Goal: Task Accomplishment & Management: Use online tool/utility

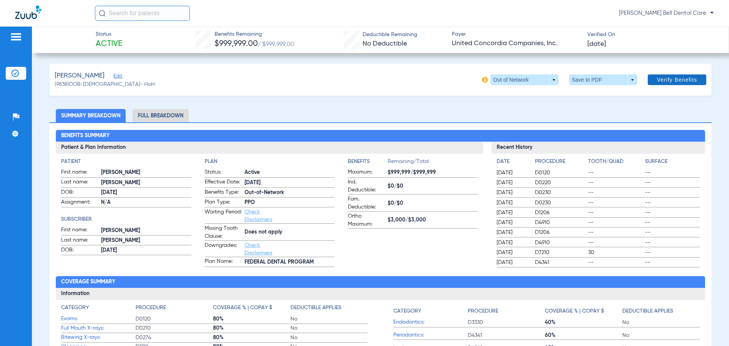
click at [674, 83] on span "Verify Benefits" at bounding box center [677, 80] width 40 height 6
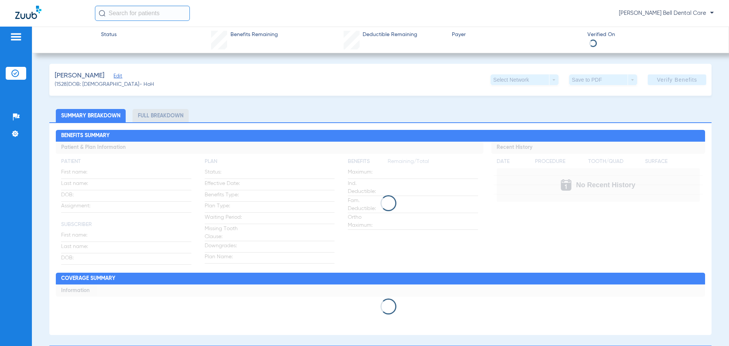
click at [13, 72] on img at bounding box center [15, 73] width 8 height 8
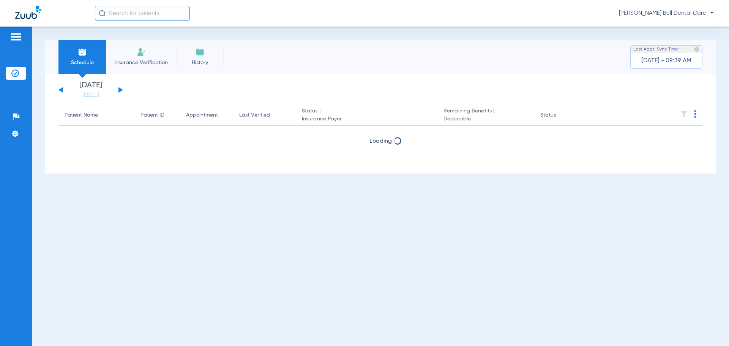
click at [120, 90] on button at bounding box center [120, 90] width 5 height 6
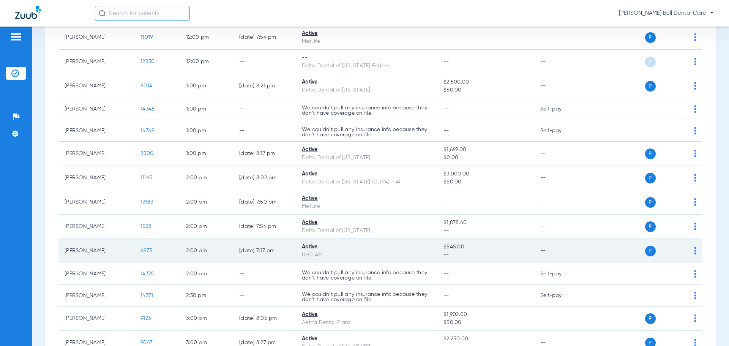
scroll to position [866, 0]
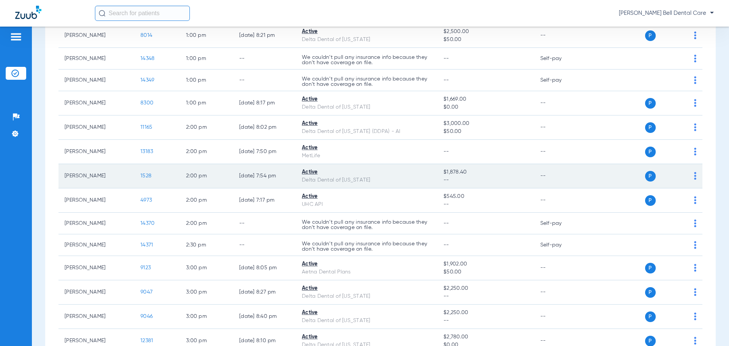
click at [694, 176] on img at bounding box center [695, 176] width 2 height 8
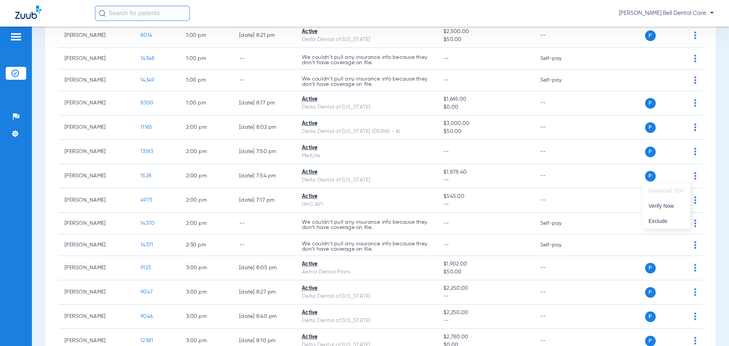
click at [598, 175] on div at bounding box center [364, 173] width 729 height 346
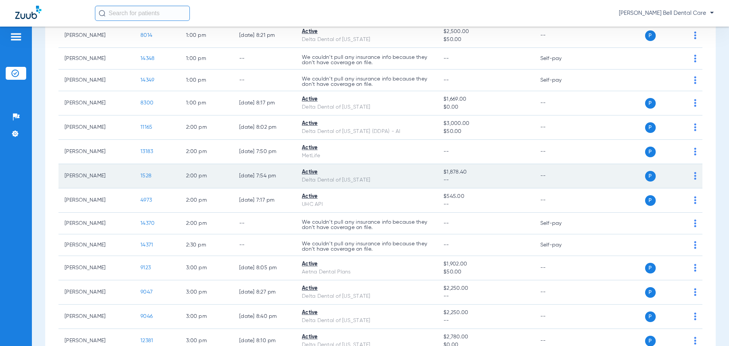
drag, startPoint x: 336, startPoint y: 173, endPoint x: 217, endPoint y: 169, distance: 118.9
click at [335, 173] on div "Active" at bounding box center [366, 172] width 129 height 8
click at [96, 180] on td "[PERSON_NAME]" at bounding box center [96, 176] width 76 height 24
click at [147, 176] on span "1528" at bounding box center [145, 175] width 11 height 5
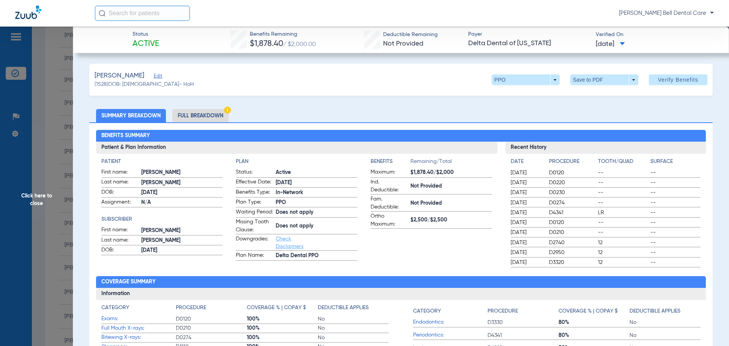
click at [195, 112] on li "Full Breakdown" at bounding box center [200, 115] width 56 height 13
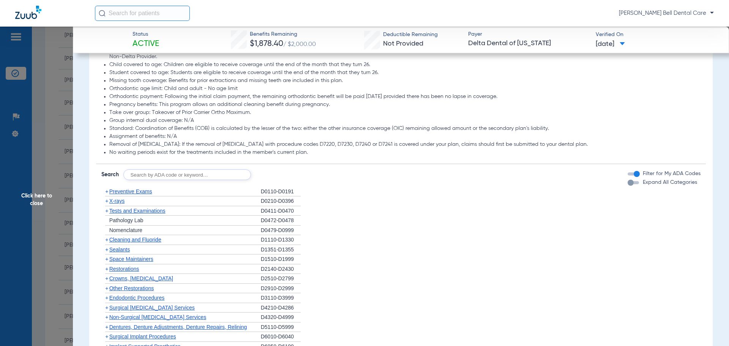
scroll to position [645, 0]
click at [111, 195] on span "Preventive Exams" at bounding box center [130, 192] width 43 height 6
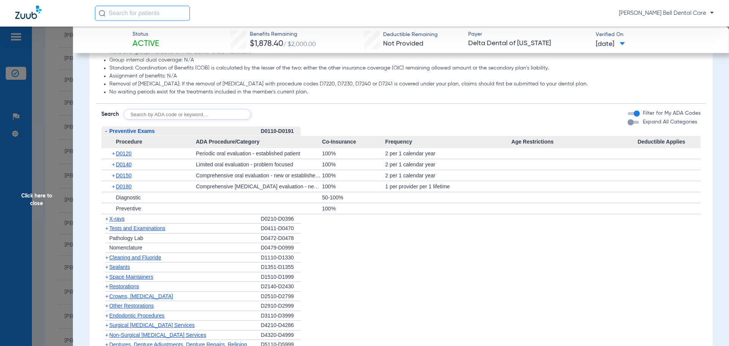
scroll to position [759, 0]
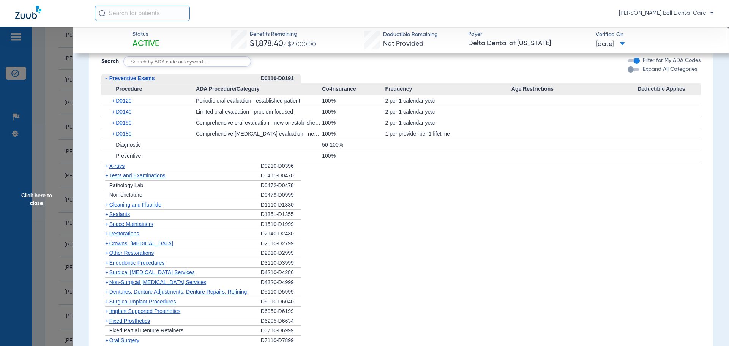
click at [121, 236] on span "Restorations" at bounding box center [124, 233] width 30 height 6
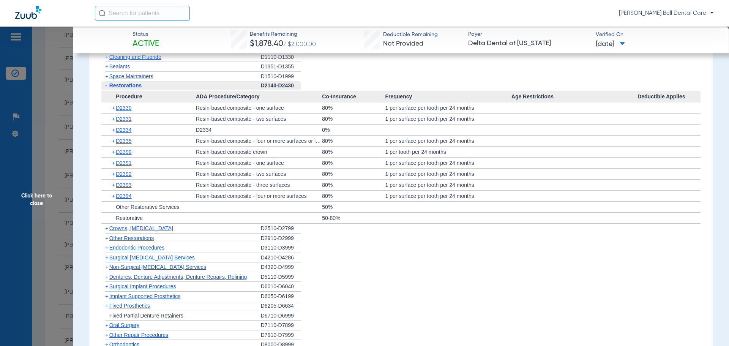
scroll to position [911, 0]
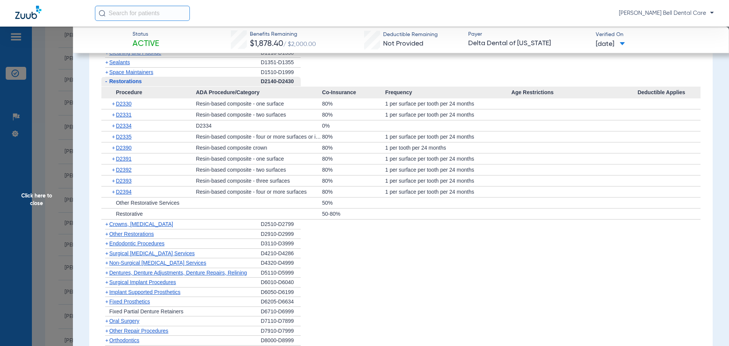
click at [119, 227] on span "Crowns, [MEDICAL_DATA]" at bounding box center [141, 224] width 64 height 6
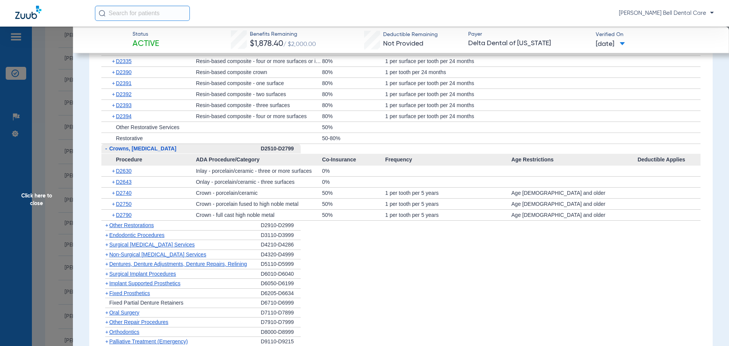
scroll to position [987, 0]
click at [118, 237] on span "Endodontic Procedures" at bounding box center [136, 234] width 55 height 6
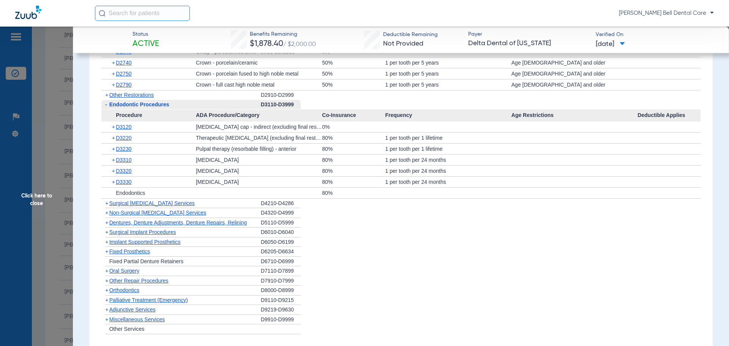
scroll to position [1139, 0]
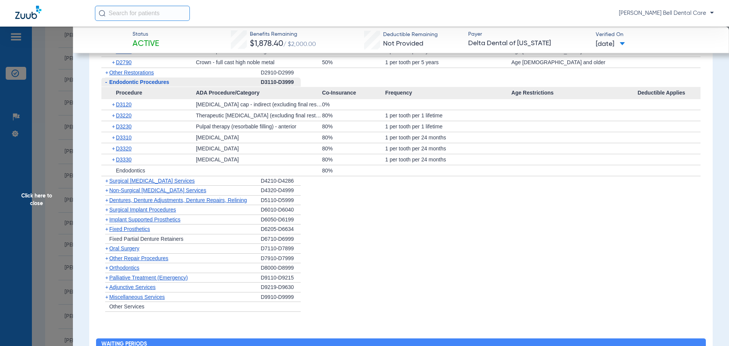
click at [125, 203] on span "Dentures, Denture Adjustments, Denture Repairs, Relining" at bounding box center [178, 200] width 138 height 6
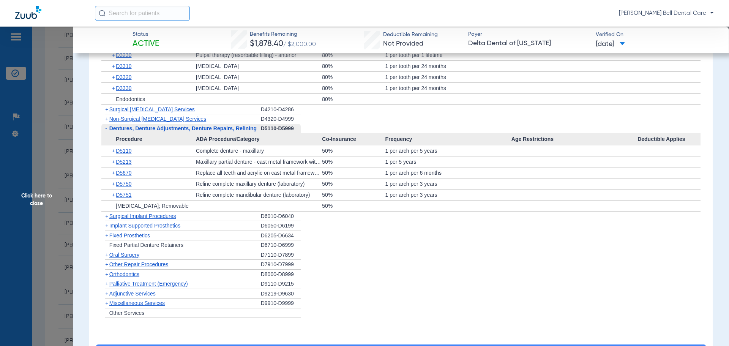
scroll to position [1291, 0]
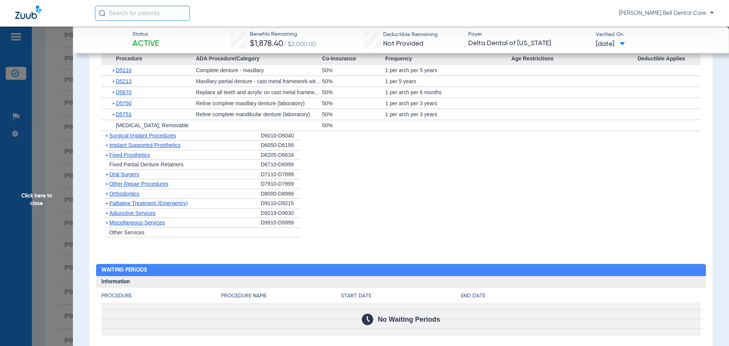
click at [132, 177] on span "Oral Surgery" at bounding box center [124, 174] width 30 height 6
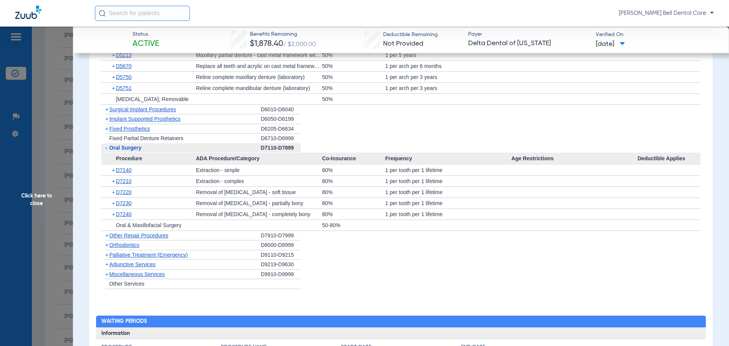
scroll to position [1328, 0]
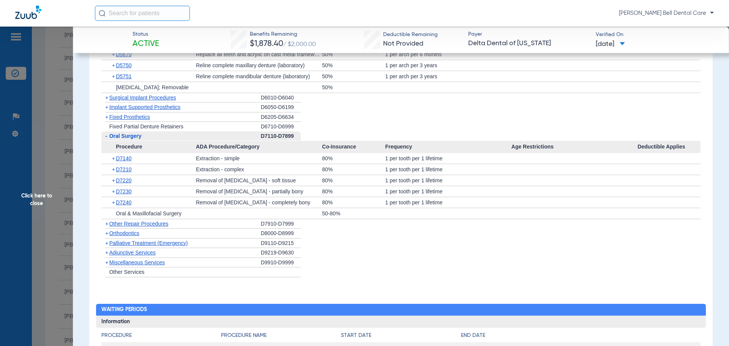
click at [126, 246] on span "Palliative Treatment (Emergency)" at bounding box center [148, 243] width 79 height 6
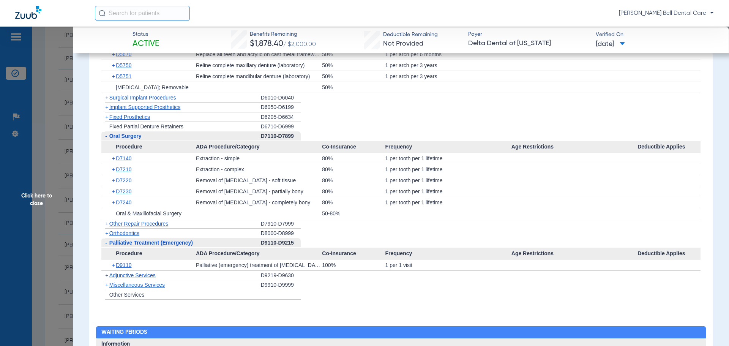
click at [134, 288] on span "Miscellaneous Services" at bounding box center [136, 285] width 55 height 6
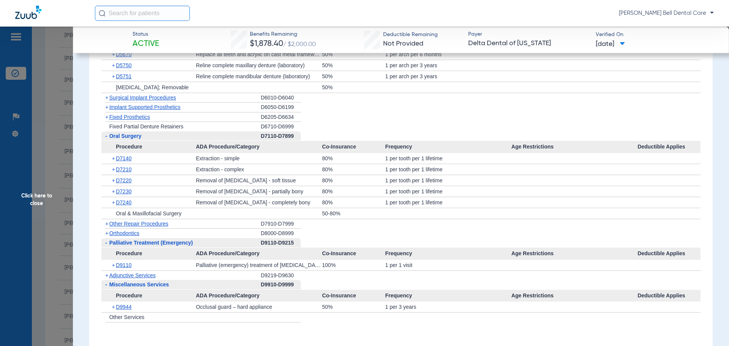
click at [625, 46] on span at bounding box center [621, 44] width 5 height 4
click at [573, 46] on div at bounding box center [364, 173] width 729 height 346
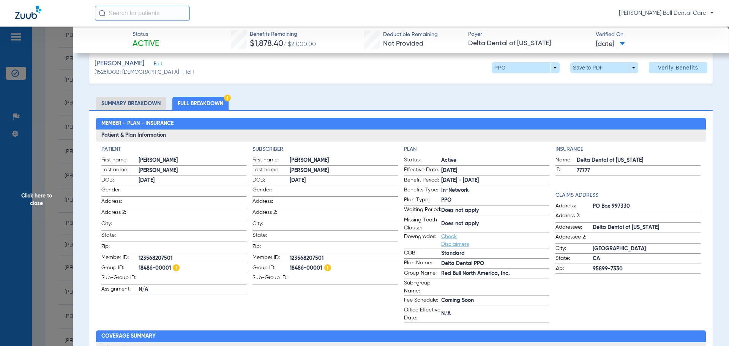
scroll to position [0, 0]
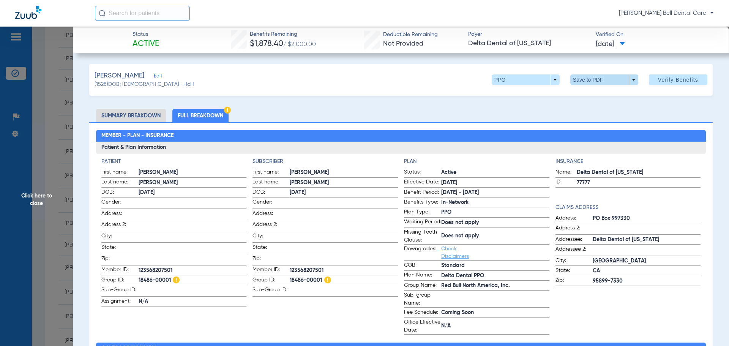
click at [597, 81] on span at bounding box center [604, 80] width 18 height 18
click at [592, 94] on span "Save to PDF" at bounding box center [601, 94] width 30 height 5
click at [39, 192] on span "Click here to close" at bounding box center [36, 200] width 73 height 346
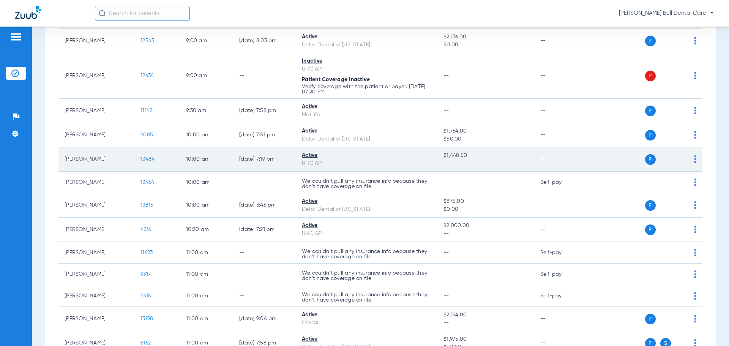
scroll to position [259, 0]
